Goal: Transaction & Acquisition: Purchase product/service

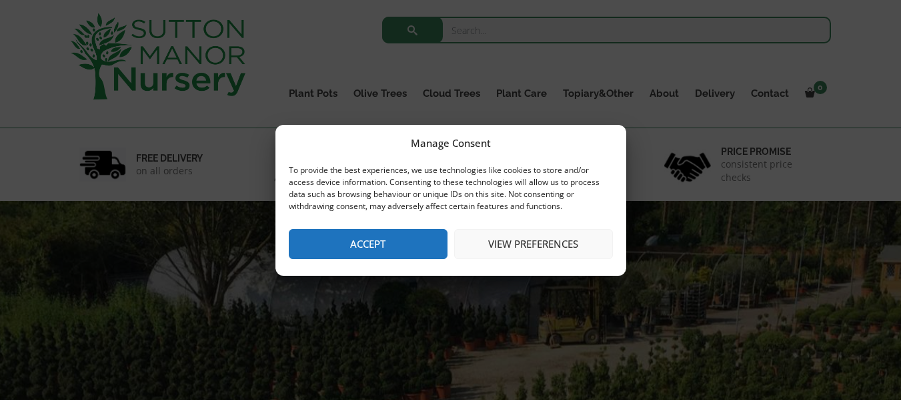
click at [388, 234] on button "Accept" at bounding box center [368, 244] width 159 height 30
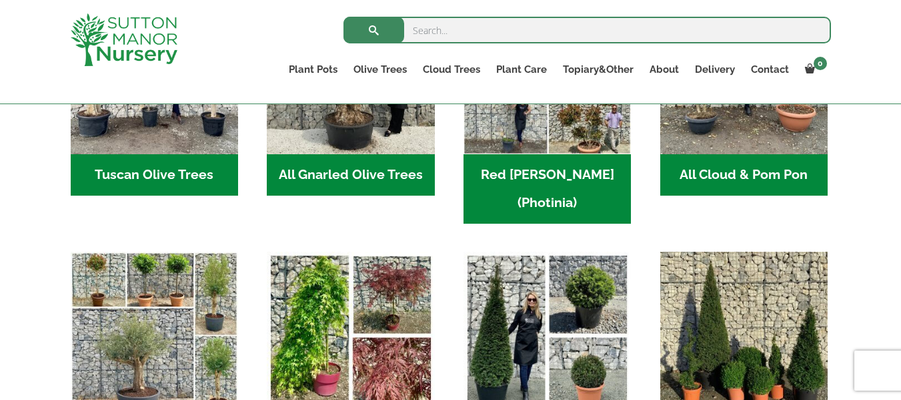
scroll to position [667, 0]
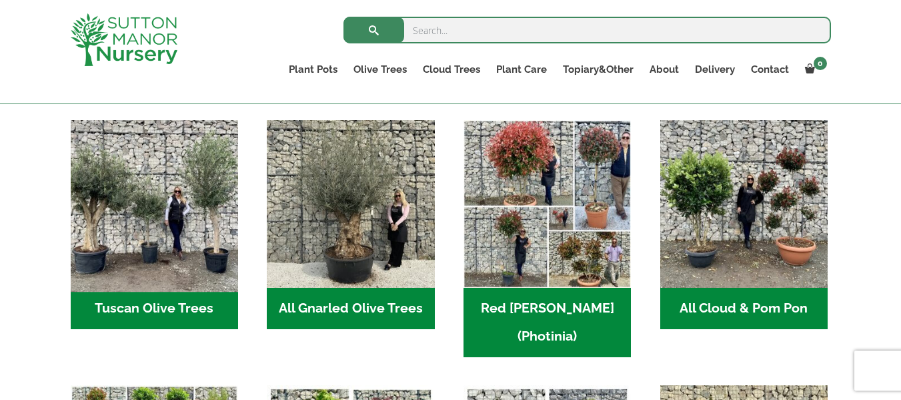
click at [164, 221] on img "Visit product category Tuscan Olive Trees" at bounding box center [154, 204] width 176 height 176
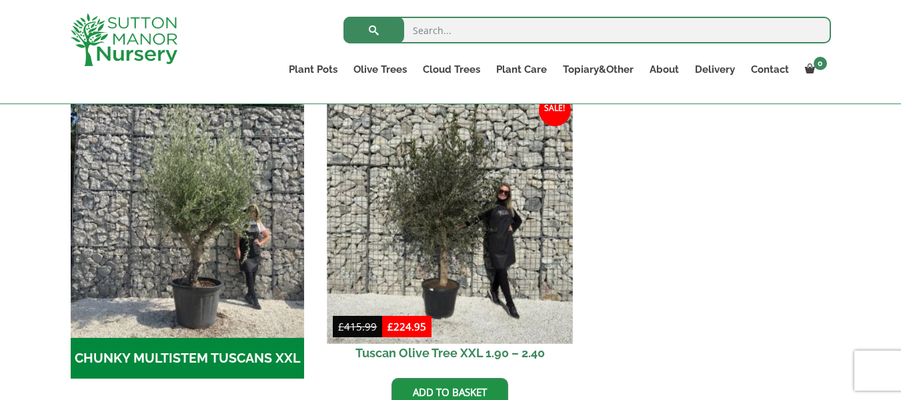
scroll to position [400, 0]
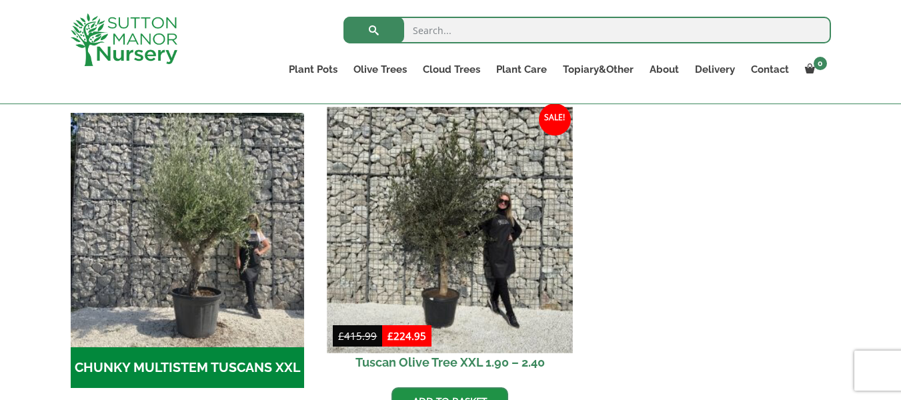
click at [462, 246] on img at bounding box center [450, 229] width 245 height 245
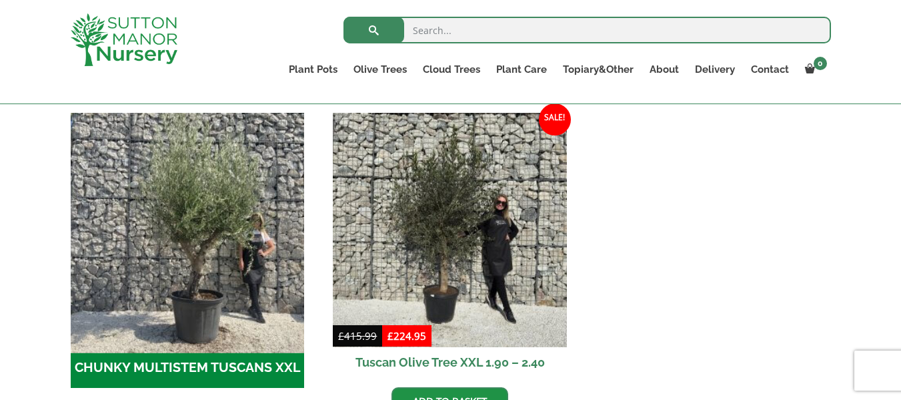
click at [232, 264] on img "Visit product category CHUNKY MULTISTEM TUSCANS XXL" at bounding box center [187, 229] width 245 height 245
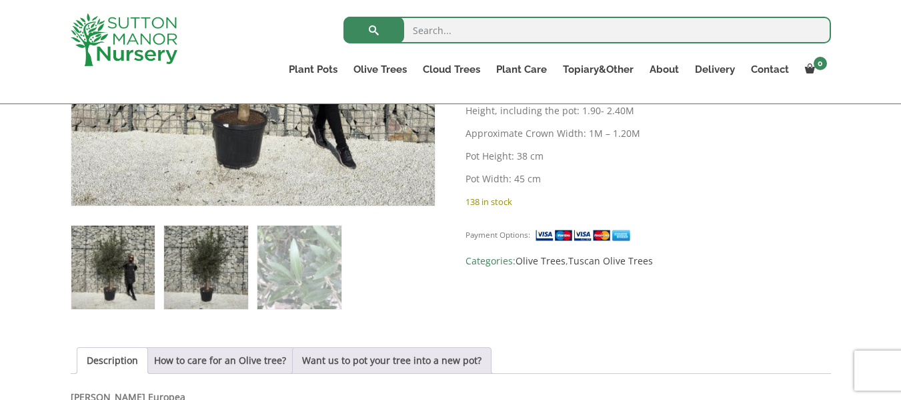
click at [221, 249] on img at bounding box center [205, 266] width 83 height 83
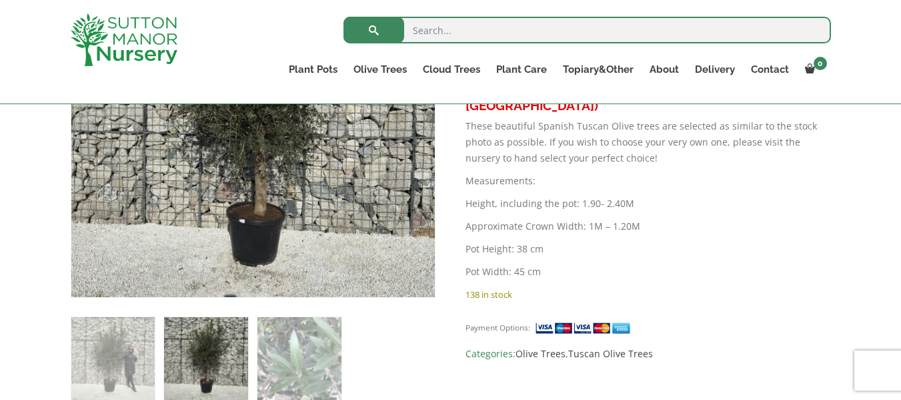
scroll to position [267, 0]
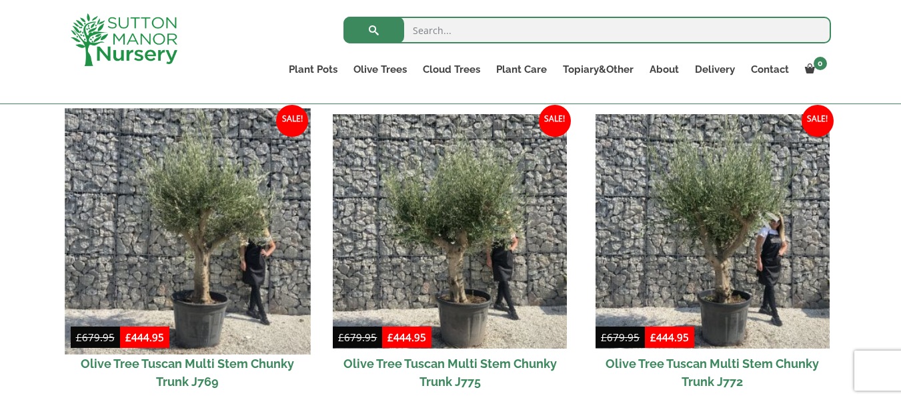
scroll to position [394, 0]
